Goal: Task Accomplishment & Management: Manage account settings

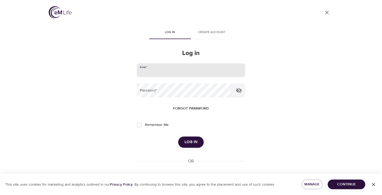
click at [169, 72] on input "email" at bounding box center [191, 70] width 108 height 14
type input "[EMAIL_ADDRESS][DOMAIN_NAME]"
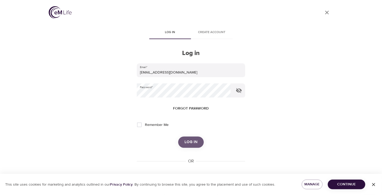
click at [184, 143] on button "Log in" at bounding box center [191, 141] width 26 height 11
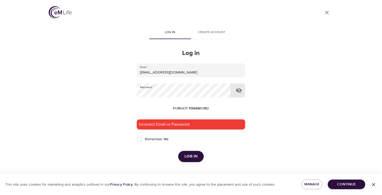
click at [122, 90] on div "User Profile Log in Create account Log in Email   * [EMAIL_ADDRESS][DOMAIN_NAME…" at bounding box center [190, 97] width 297 height 195
click at [190, 157] on span "Log in" at bounding box center [190, 156] width 13 height 7
click at [120, 90] on div "User Profile Log in Create account Log in Email   * gamgam4561@gmail.com Passwo…" at bounding box center [190, 97] width 297 height 195
click at [193, 107] on span "Forgot password" at bounding box center [191, 108] width 36 height 7
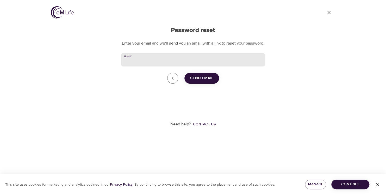
click at [142, 65] on input "Email   *" at bounding box center [193, 60] width 144 height 14
type input "[EMAIL_ADDRESS][DOMAIN_NAME]"
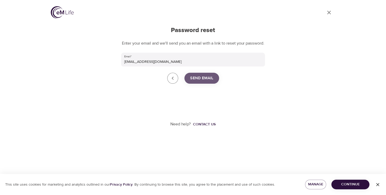
click at [201, 81] on span "Send Email" at bounding box center [201, 78] width 23 height 7
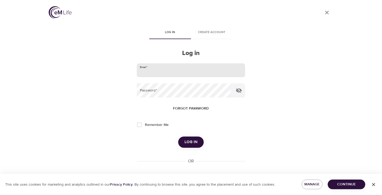
click at [159, 74] on input "email" at bounding box center [191, 70] width 108 height 14
type input "[EMAIL_ADDRESS][DOMAIN_NAME]"
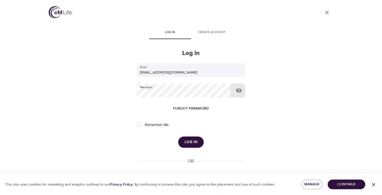
click at [188, 142] on span "Log in" at bounding box center [190, 142] width 13 height 7
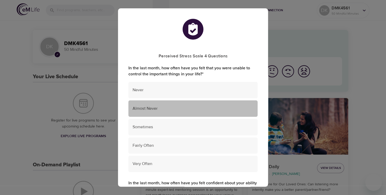
click at [207, 111] on div "Almost Never" at bounding box center [192, 108] width 129 height 16
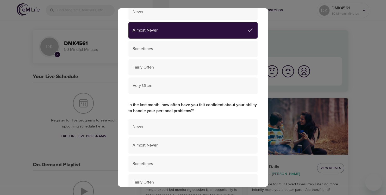
scroll to position [104, 0]
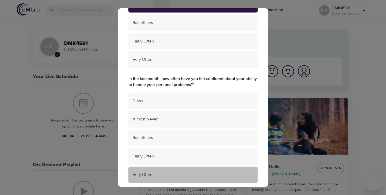
click at [219, 177] on span "Very Often" at bounding box center [193, 175] width 121 height 6
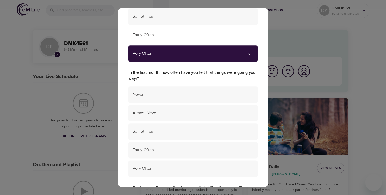
scroll to position [234, 0]
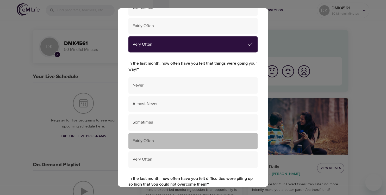
click at [229, 142] on span "Fairly Often" at bounding box center [193, 141] width 121 height 6
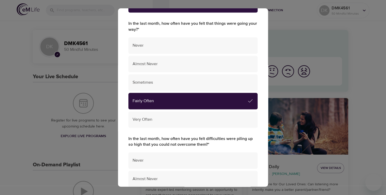
scroll to position [286, 0]
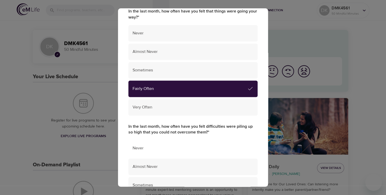
click at [222, 149] on span "Never" at bounding box center [193, 148] width 121 height 6
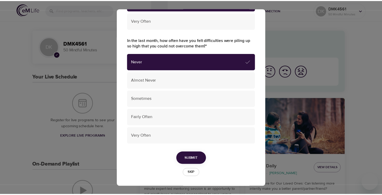
scroll to position [373, 0]
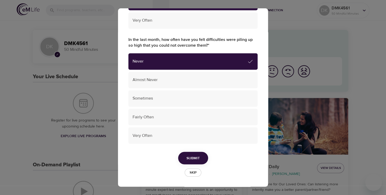
click at [197, 158] on span "Submit" at bounding box center [192, 158] width 13 height 7
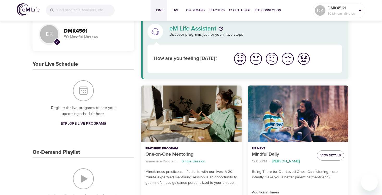
scroll to position [0, 0]
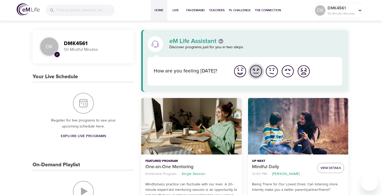
click at [256, 70] on img "I'm feeling good" at bounding box center [256, 71] width 14 height 14
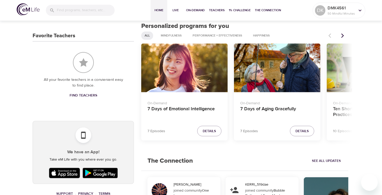
scroll to position [182, 0]
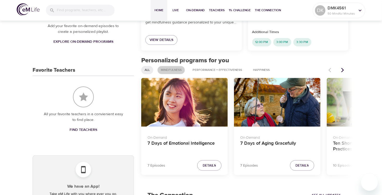
click at [167, 71] on span "Mindfulness" at bounding box center [171, 70] width 27 height 4
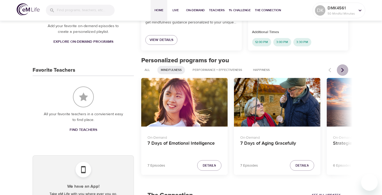
click at [342, 69] on icon "Next items" at bounding box center [342, 69] width 5 height 5
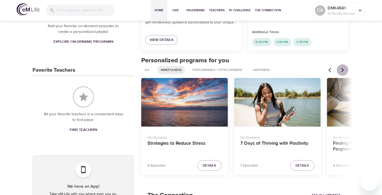
click at [342, 69] on icon "Next items" at bounding box center [342, 69] width 5 height 5
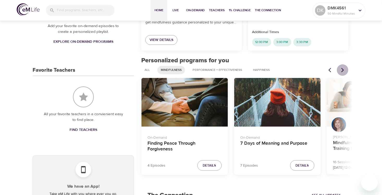
click at [342, 69] on icon "Next items" at bounding box center [342, 69] width 5 height 5
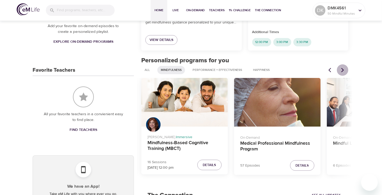
click at [342, 69] on icon "Next items" at bounding box center [342, 69] width 5 height 5
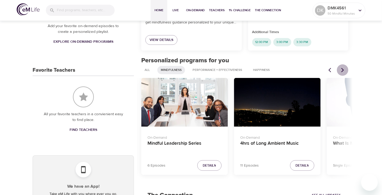
click at [342, 69] on icon "Next items" at bounding box center [342, 69] width 5 height 5
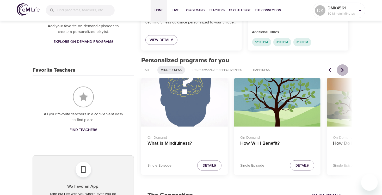
click at [342, 69] on icon "Next items" at bounding box center [342, 69] width 5 height 5
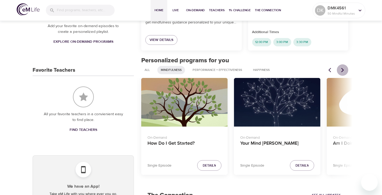
click at [342, 69] on icon "Next items" at bounding box center [342, 69] width 5 height 5
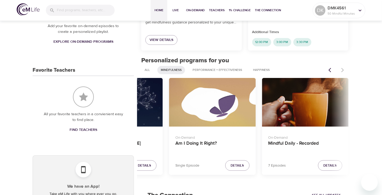
click at [342, 69] on div at bounding box center [336, 69] width 23 height 11
click at [222, 70] on span "Performance + Effectiveness" at bounding box center [217, 70] width 56 height 4
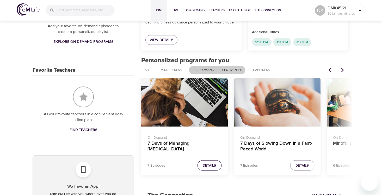
click at [212, 166] on span "Details" at bounding box center [209, 165] width 13 height 6
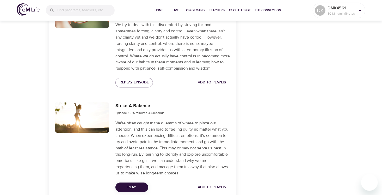
scroll to position [443, 0]
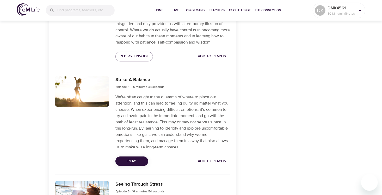
click at [130, 165] on span "Play" at bounding box center [132, 161] width 24 height 7
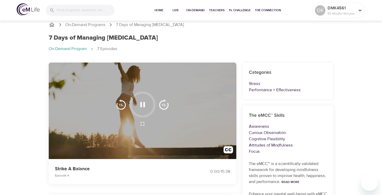
scroll to position [0, 0]
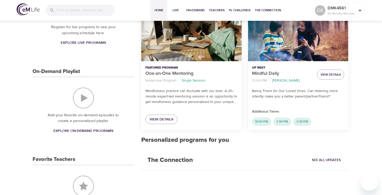
scroll to position [182, 0]
